Goal: Check status: Check status

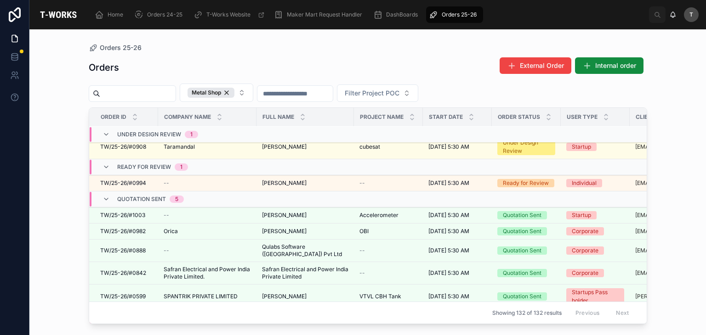
scroll to position [19, 0]
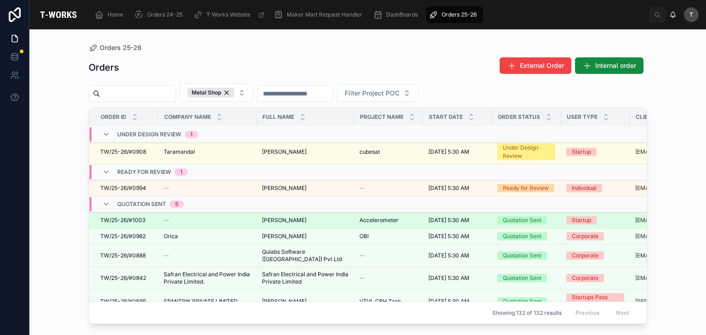
click at [275, 219] on span "[PERSON_NAME]" at bounding box center [284, 220] width 45 height 7
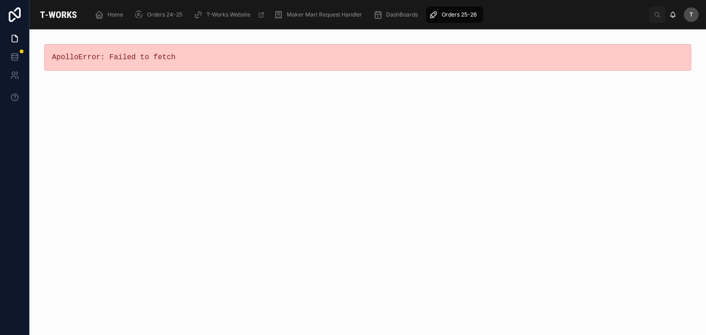
drag, startPoint x: 193, startPoint y: 170, endPoint x: 23, endPoint y: 3, distance: 238.5
click at [191, 163] on div "ApolloError: Failed to fetch" at bounding box center [367, 182] width 676 height 306
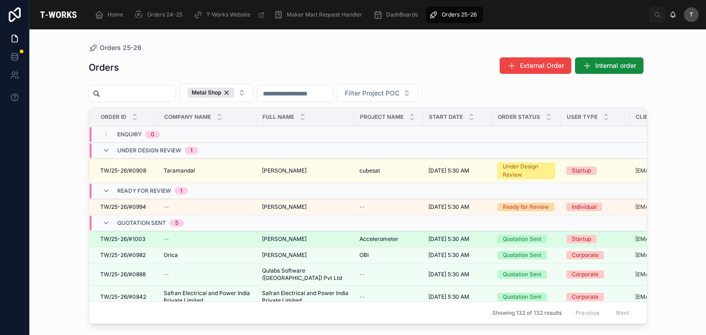
click at [296, 244] on td "[PERSON_NAME] [PERSON_NAME]" at bounding box center [304, 240] width 97 height 16
click at [296, 241] on span "[PERSON_NAME]" at bounding box center [284, 239] width 45 height 7
